Goal: Information Seeking & Learning: Learn about a topic

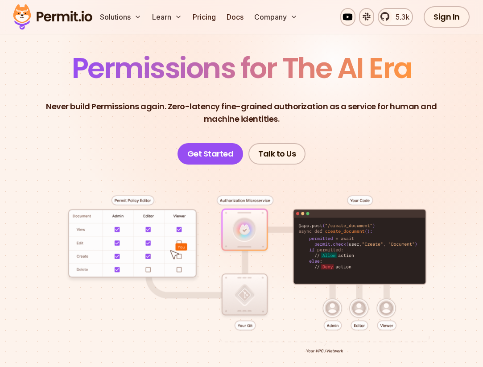
scroll to position [62, 0]
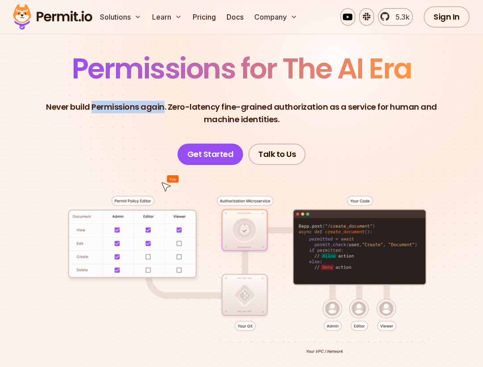
drag, startPoint x: 76, startPoint y: 108, endPoint x: 149, endPoint y: 105, distance: 73.2
click at [149, 105] on p "Never build Permissions again. Zero-latency fine-grained authorization as a ser…" at bounding box center [242, 113] width 426 height 25
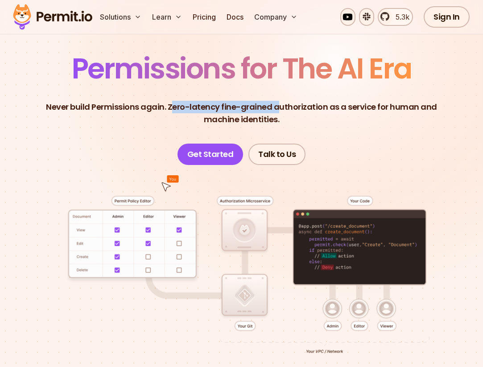
drag, startPoint x: 156, startPoint y: 106, endPoint x: 265, endPoint y: 110, distance: 109.0
click at [265, 110] on p "Never build Permissions again. Zero-latency fine-grained authorization as a ser…" at bounding box center [242, 113] width 426 height 25
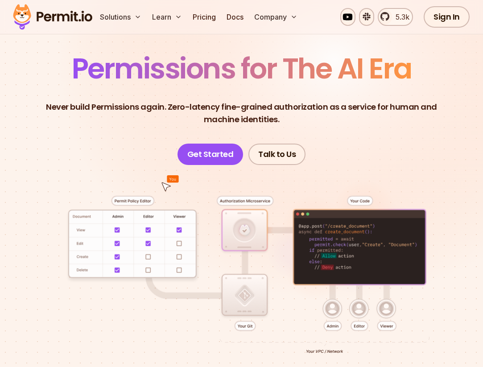
click at [239, 116] on p "Never build Permissions again. Zero-latency fine-grained authorization as a ser…" at bounding box center [242, 113] width 426 height 25
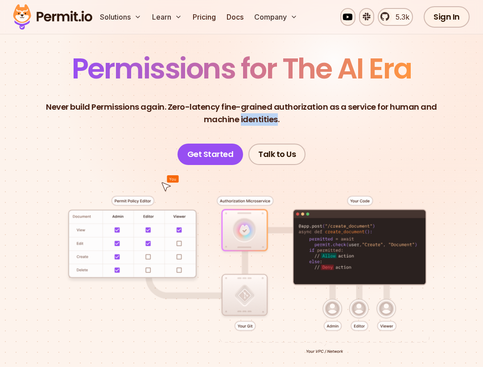
click at [239, 116] on p "Never build Permissions again. Zero-latency fine-grained authorization as a ser…" at bounding box center [242, 113] width 426 height 25
click at [239, 108] on p "Never build Permissions again. Zero-latency fine-grained authorization as a ser…" at bounding box center [242, 113] width 426 height 25
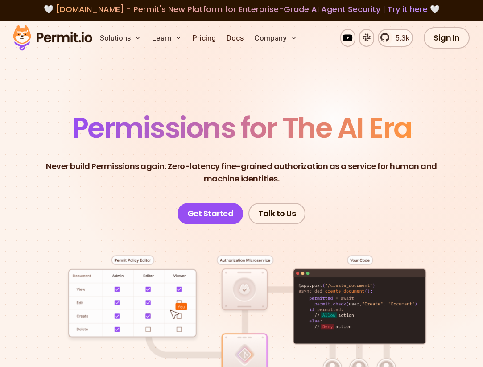
scroll to position [0, 0]
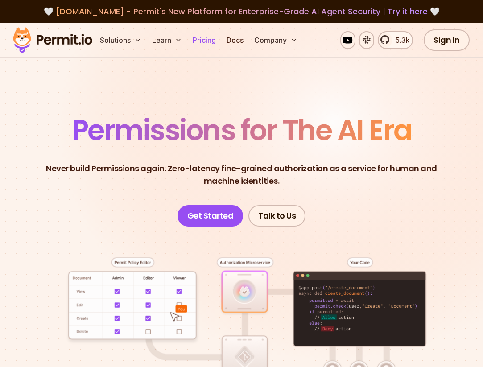
click at [209, 45] on link "Pricing" at bounding box center [204, 40] width 30 height 18
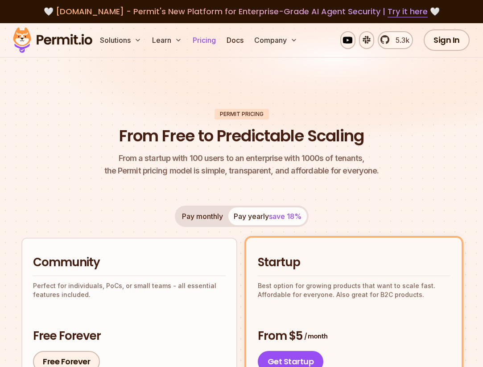
click at [214, 40] on link "Pricing" at bounding box center [204, 40] width 30 height 18
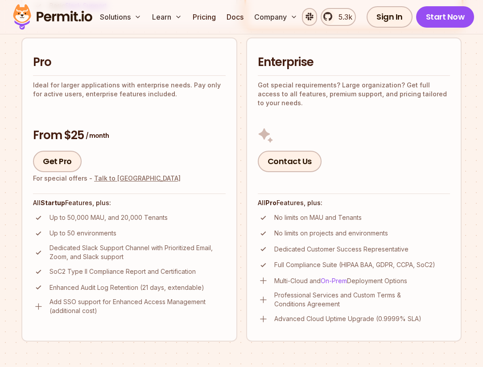
scroll to position [493, 0]
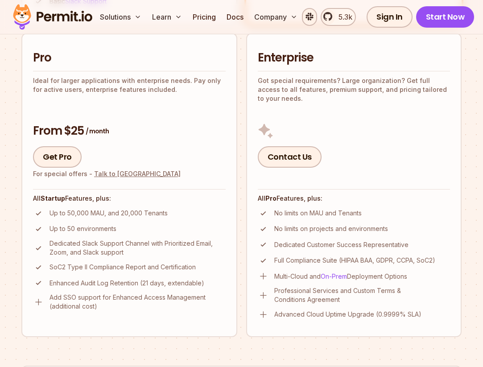
click at [262, 133] on img at bounding box center [266, 131] width 16 height 16
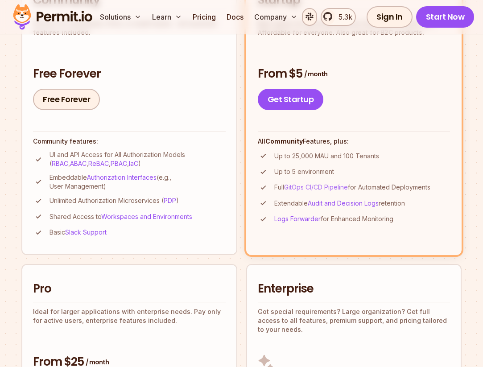
scroll to position [263, 0]
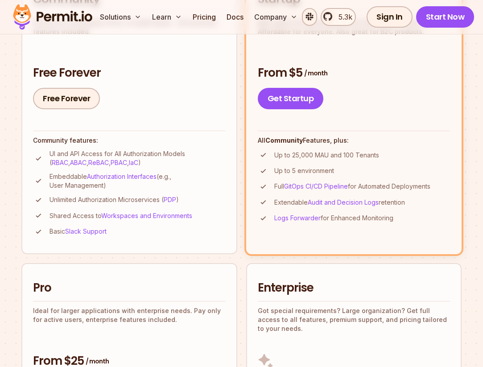
click at [295, 156] on p "Up to 25,000 MAU and 100 Tenants" at bounding box center [326, 155] width 105 height 9
drag, startPoint x: 281, startPoint y: 168, endPoint x: 331, endPoint y: 168, distance: 50.0
click at [331, 168] on p "Up to 5 environment" at bounding box center [304, 170] width 60 height 9
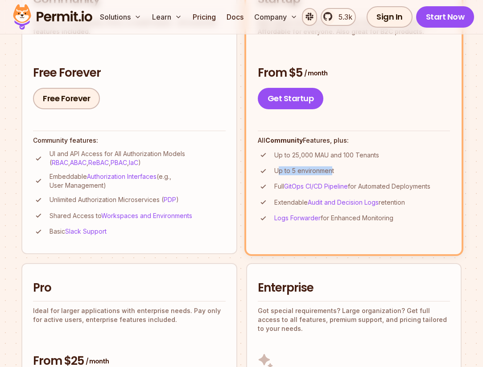
click at [331, 168] on p "Up to 5 environment" at bounding box center [304, 170] width 60 height 9
drag, startPoint x: 336, startPoint y: 171, endPoint x: 269, endPoint y: 173, distance: 66.9
click at [269, 173] on li "Up to 5 environment" at bounding box center [354, 171] width 193 height 11
click at [289, 170] on p "Up to 5 environment" at bounding box center [304, 170] width 60 height 9
drag, startPoint x: 350, startPoint y: 161, endPoint x: 370, endPoint y: 161, distance: 19.6
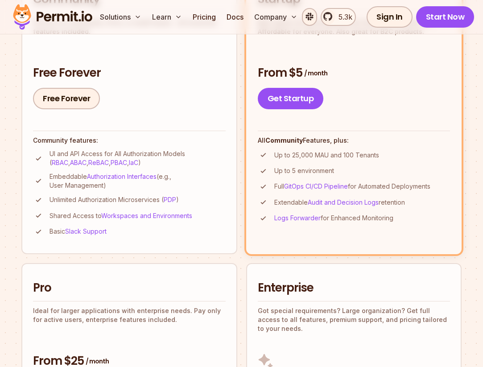
click at [370, 161] on li "Up to 25,000 MAU and 100 Tenants" at bounding box center [354, 154] width 193 height 11
drag, startPoint x: 289, startPoint y: 178, endPoint x: 324, endPoint y: 178, distance: 35.7
click at [324, 178] on ul "Up to 25,000 MAU and 100 Tenants Up to 5 environment Full GitOps CI/CD Pipeline…" at bounding box center [354, 186] width 193 height 75
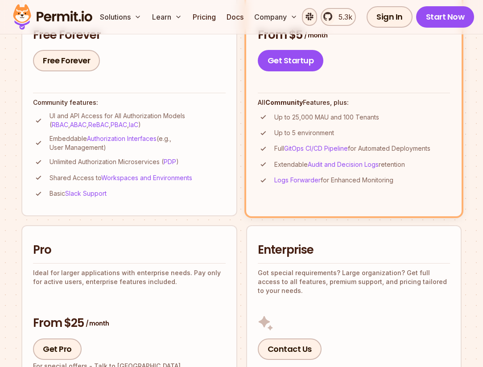
scroll to position [302, 0]
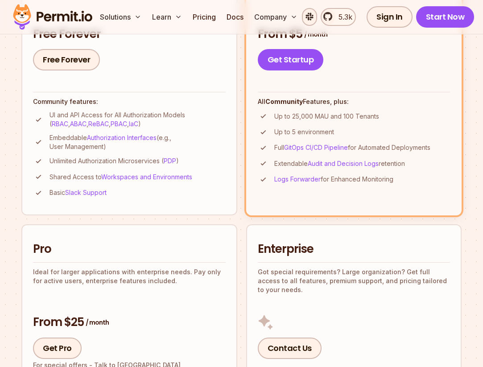
click at [318, 133] on p "Up to 5 environment" at bounding box center [304, 132] width 60 height 9
click at [375, 108] on div "All Community Features, plus: Up to 25,000 MAU and 100 Tenants Up to 5 environm…" at bounding box center [354, 138] width 193 height 93
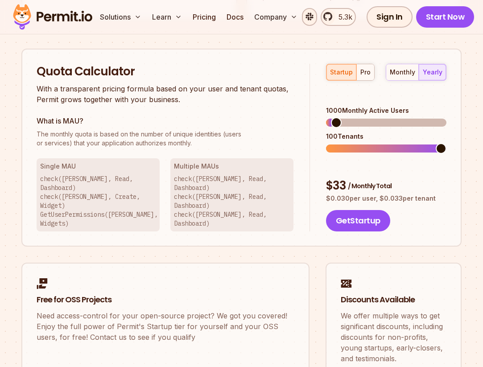
scroll to position [800, 0]
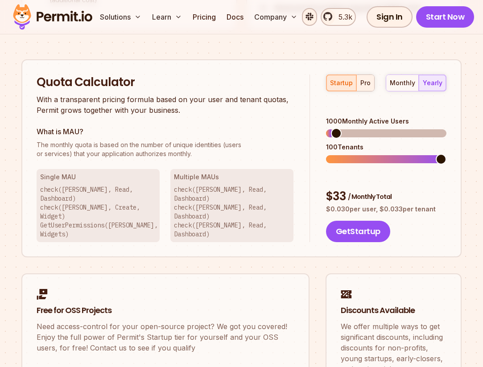
click at [363, 86] on div "pro" at bounding box center [366, 83] width 10 height 9
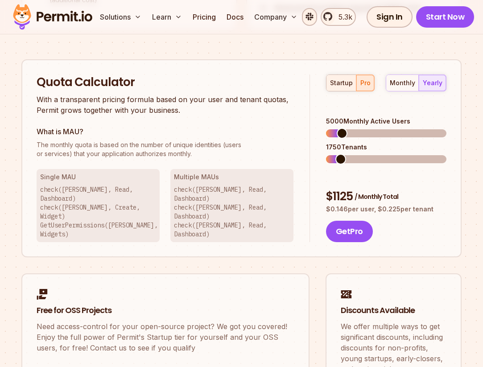
click at [330, 86] on div "startup" at bounding box center [341, 83] width 23 height 9
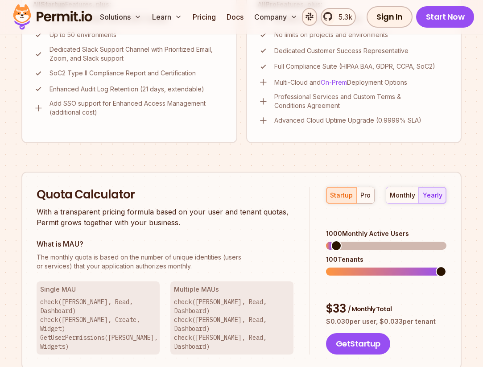
scroll to position [696, 0]
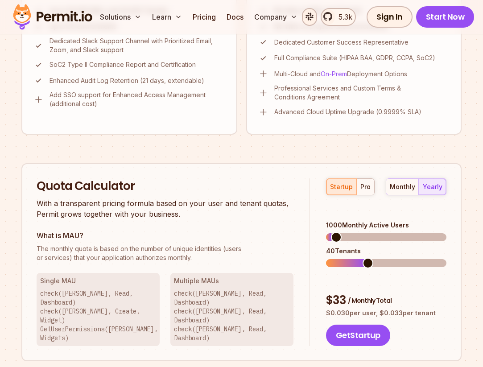
click at [370, 258] on span at bounding box center [368, 263] width 11 height 11
click at [338, 258] on span at bounding box center [343, 263] width 11 height 11
click at [447, 261] on span at bounding box center [441, 263] width 11 height 11
click at [355, 191] on div "startup pro" at bounding box center [350, 186] width 49 height 17
click at [359, 190] on button "pro" at bounding box center [366, 187] width 18 height 16
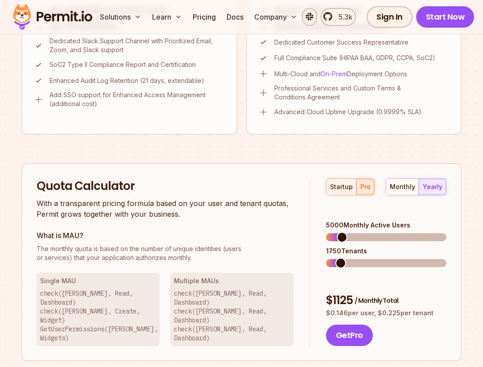
click at [341, 190] on div "startup" at bounding box center [341, 186] width 23 height 9
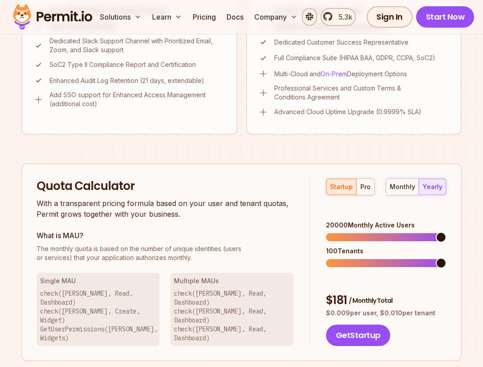
click at [447, 232] on span at bounding box center [441, 237] width 11 height 11
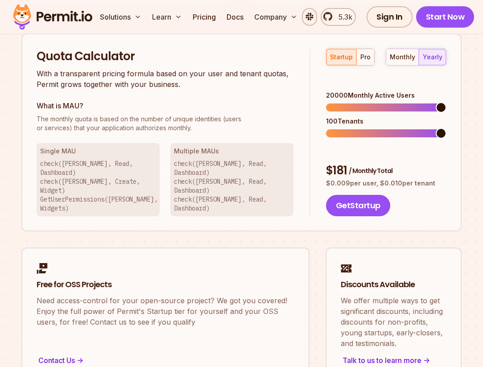
scroll to position [837, 0]
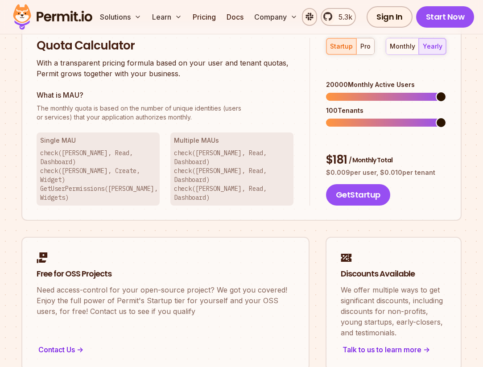
click at [69, 153] on p "check([PERSON_NAME], Read, Dashboard) check([PERSON_NAME], Create, Widget) GetU…" at bounding box center [98, 176] width 116 height 54
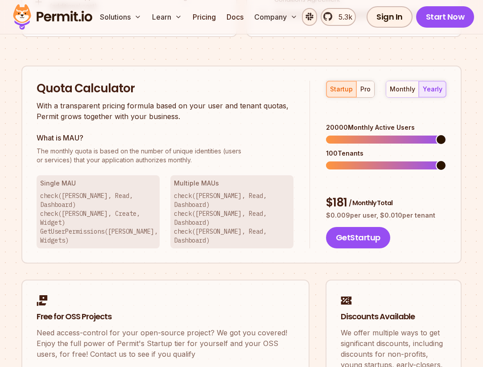
scroll to position [795, 0]
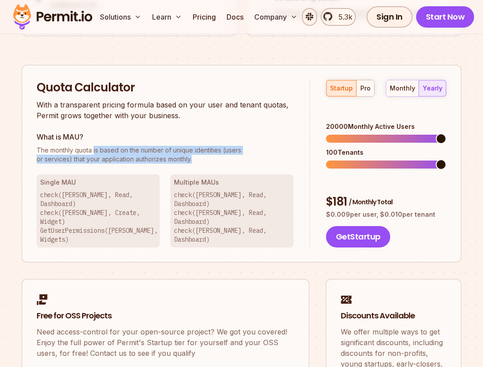
drag, startPoint x: 193, startPoint y: 158, endPoint x: 93, endPoint y: 149, distance: 99.9
click at [93, 149] on p "The monthly quota is based on the number of unique identities (users or service…" at bounding box center [165, 155] width 257 height 18
click at [93, 149] on span "The monthly quota is based on the number of unique identities (users" at bounding box center [165, 150] width 257 height 9
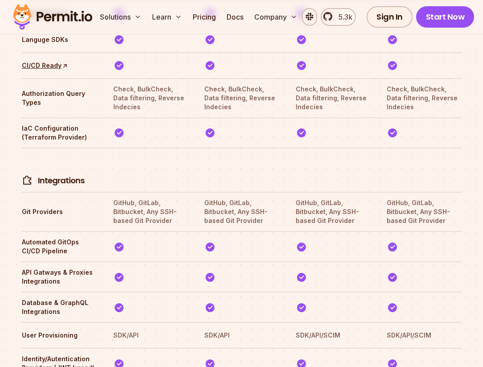
scroll to position [1874, 0]
